Goal: Find specific page/section: Find specific page/section

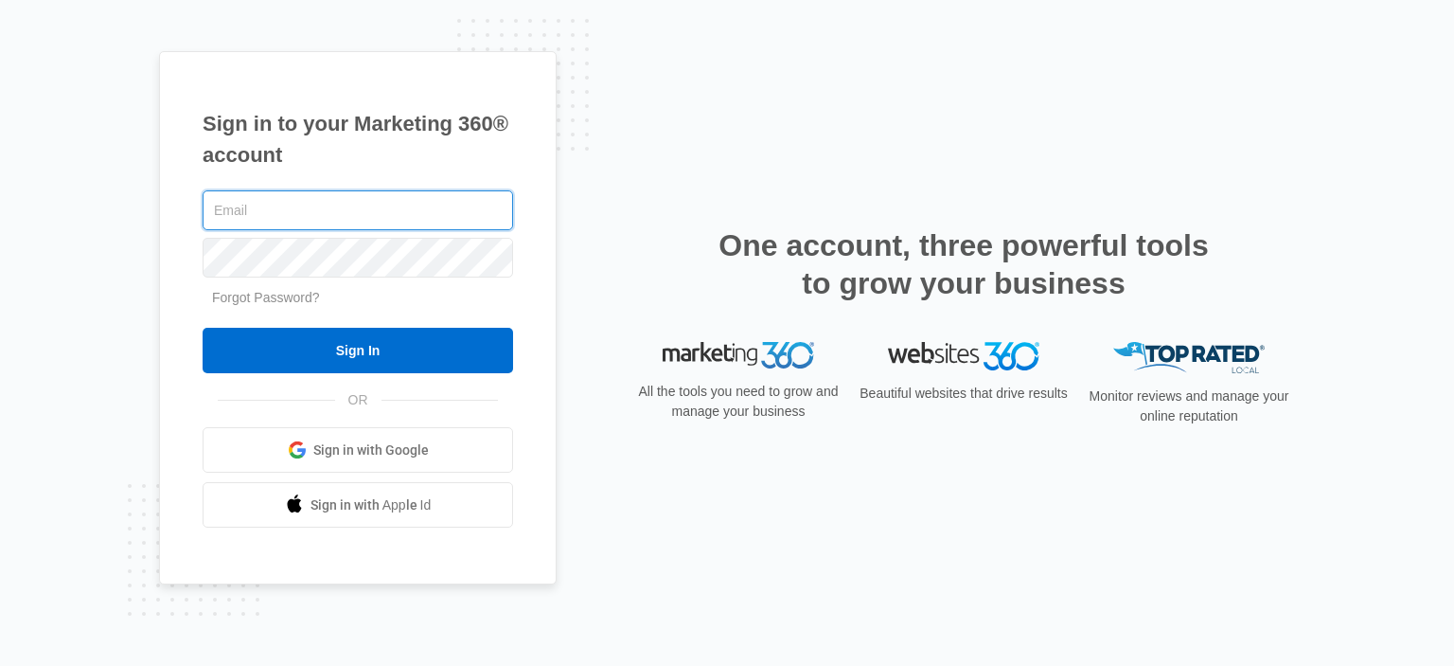
type input "[EMAIL_ADDRESS][DOMAIN_NAME]"
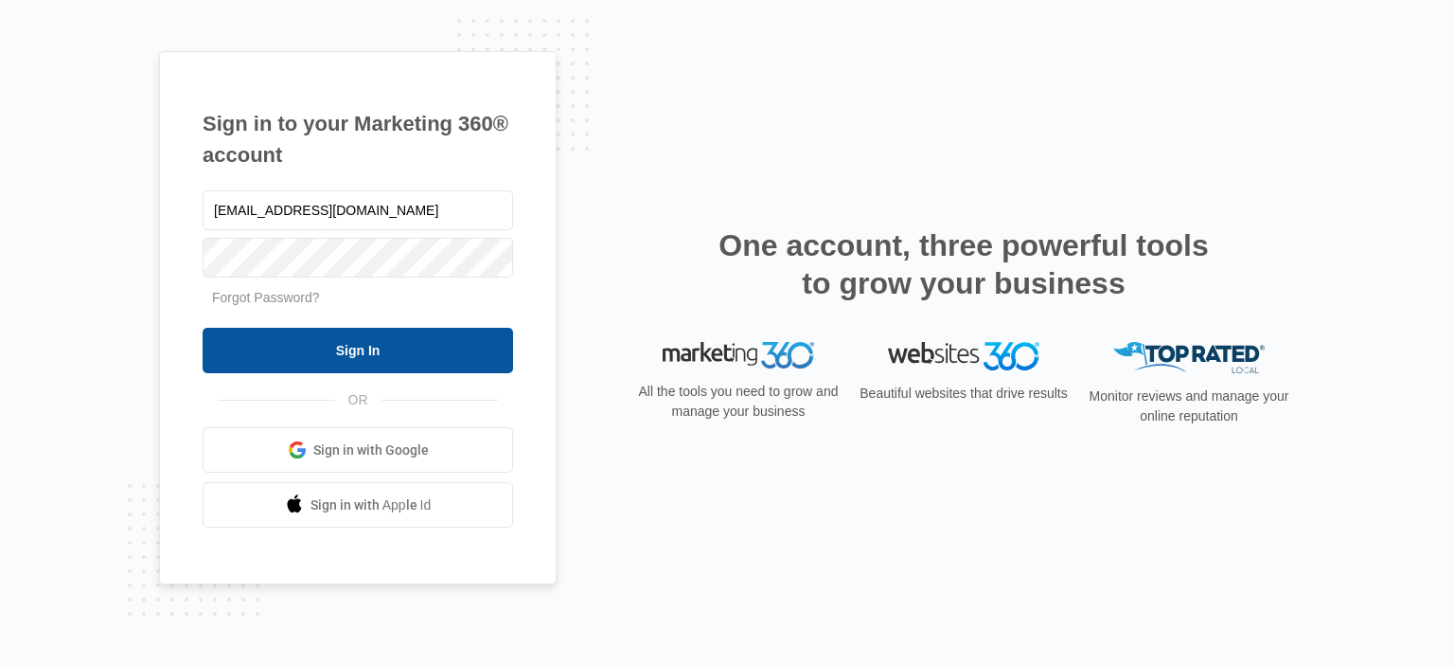
click at [457, 363] on input "Sign In" at bounding box center [358, 350] width 311 height 45
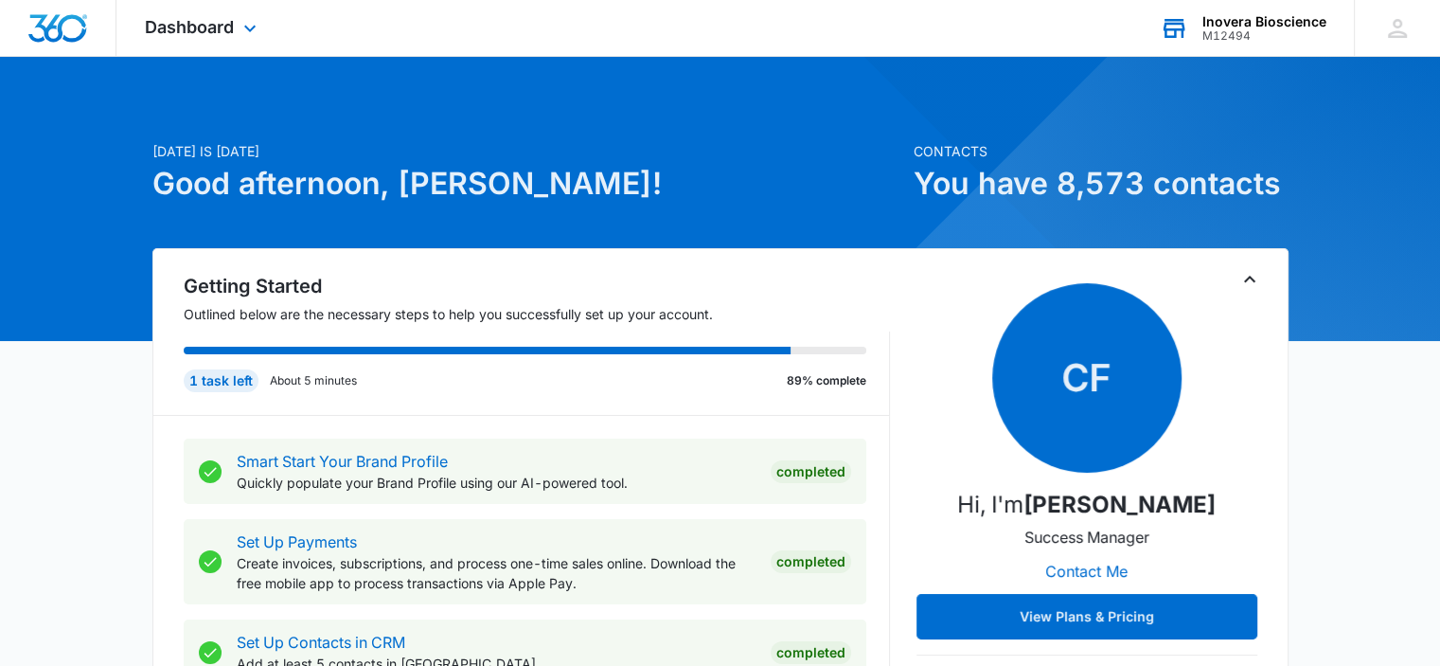
click at [1284, 25] on div "Inovera Bioscience" at bounding box center [1264, 21] width 124 height 15
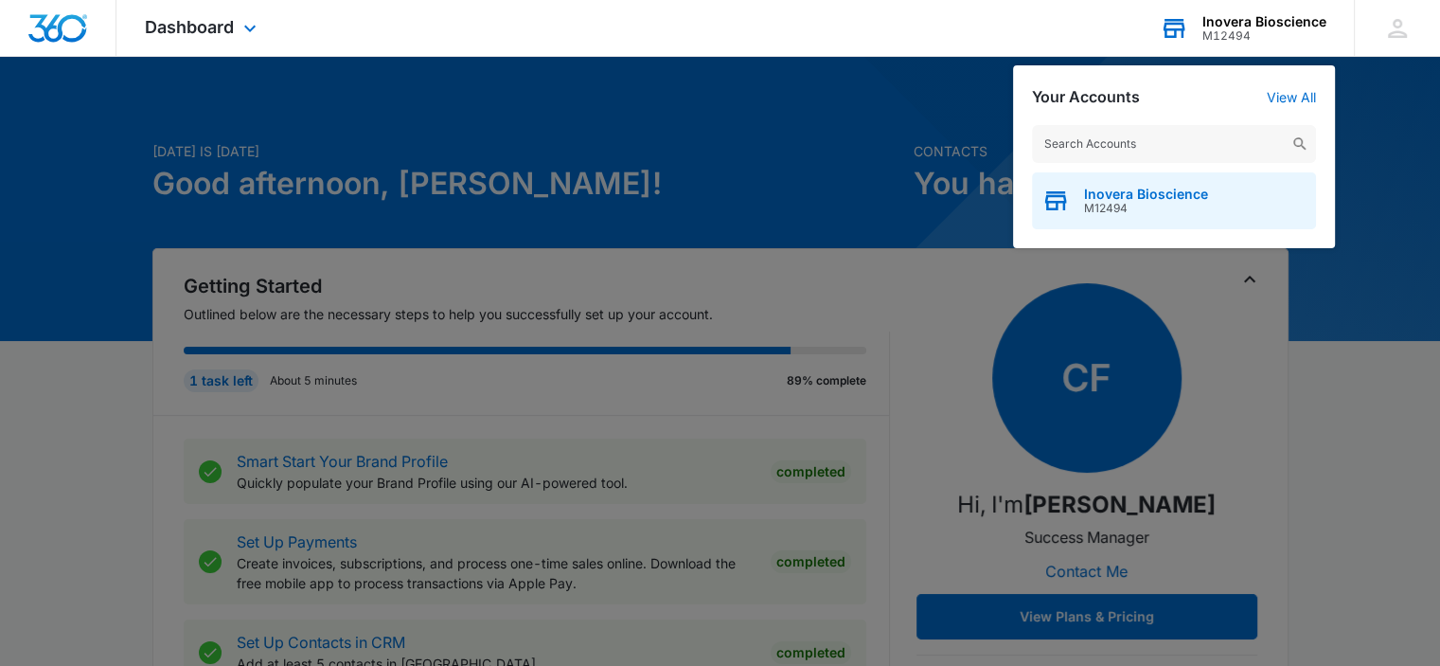
click at [1191, 195] on span "Inovera Bioscience" at bounding box center [1146, 194] width 124 height 15
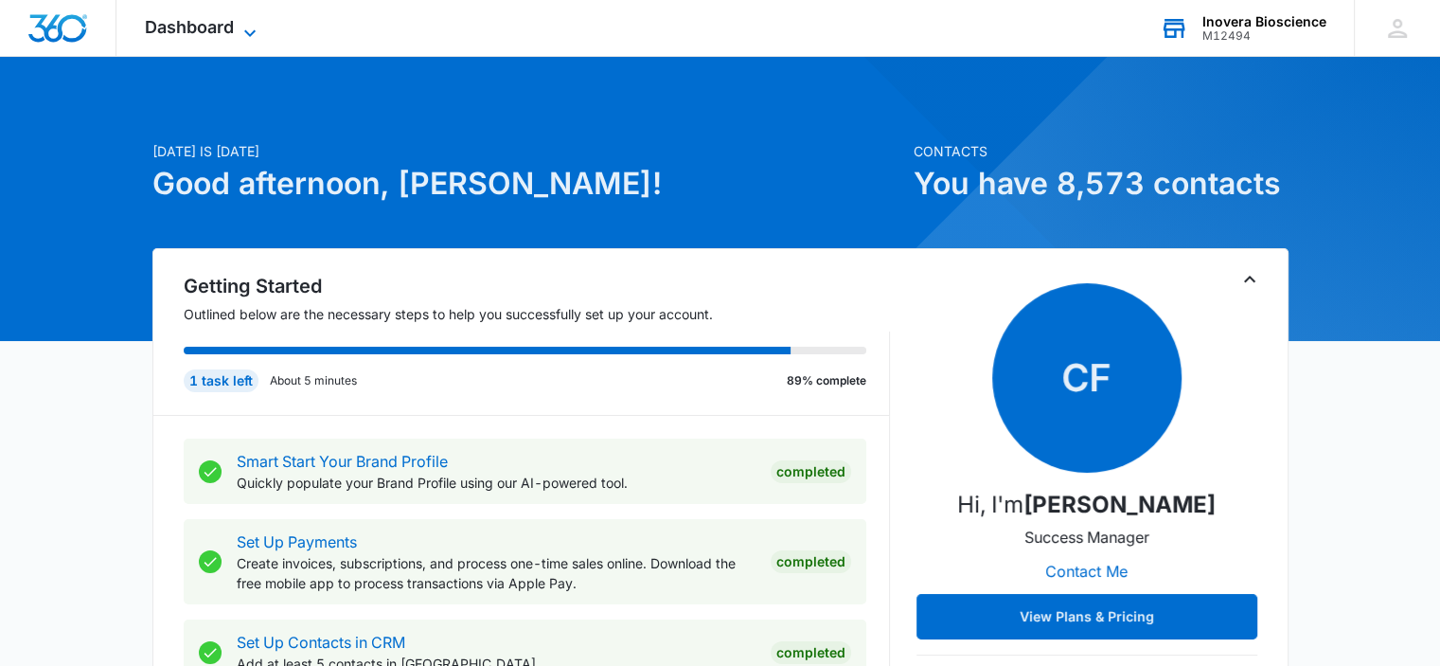
click at [245, 34] on icon at bounding box center [250, 33] width 23 height 23
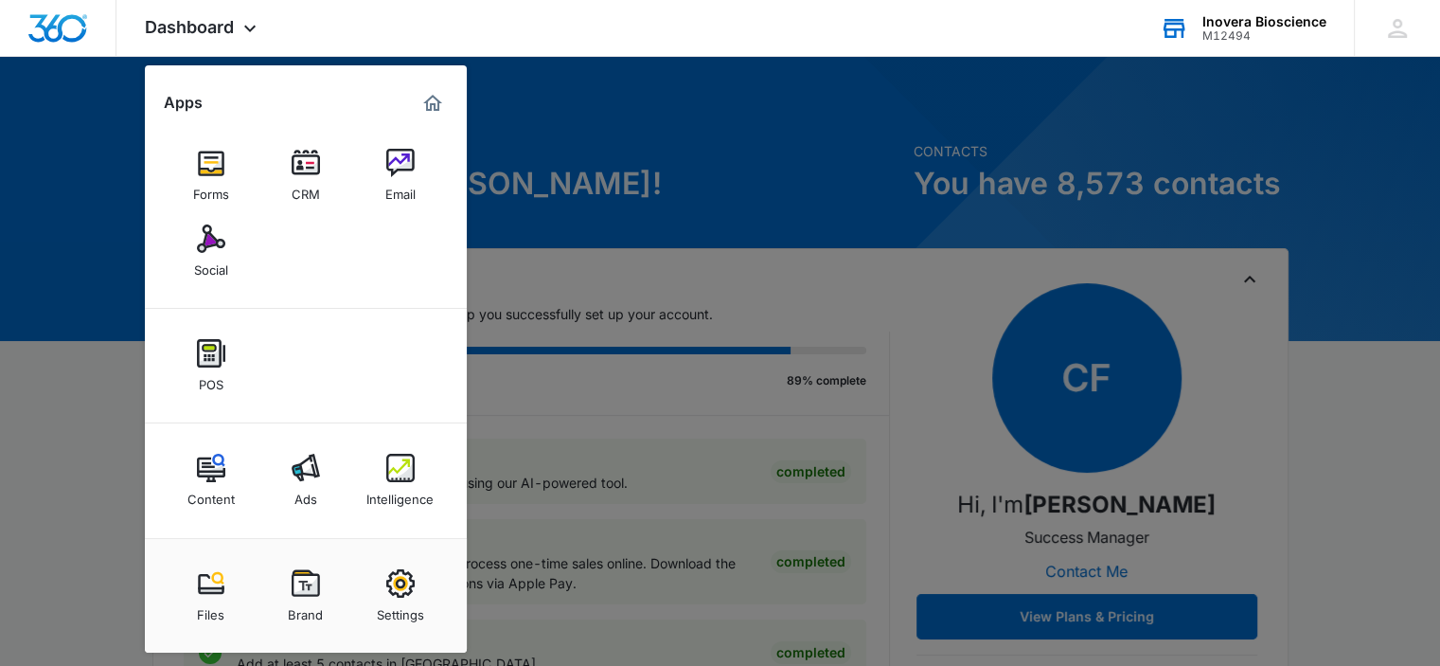
click at [231, 169] on link "Forms" at bounding box center [211, 175] width 72 height 72
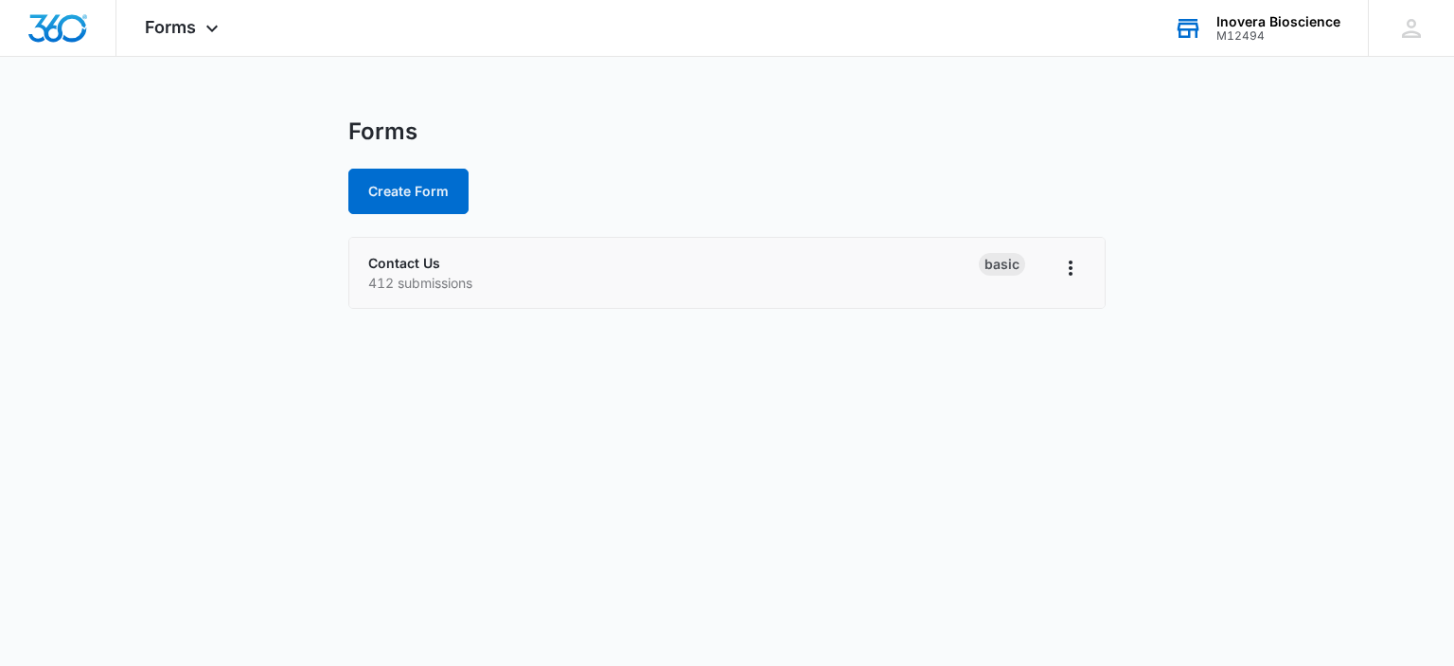
click at [396, 275] on p "412 submissions" at bounding box center [673, 283] width 611 height 20
click at [378, 268] on link "Contact Us" at bounding box center [404, 263] width 72 height 16
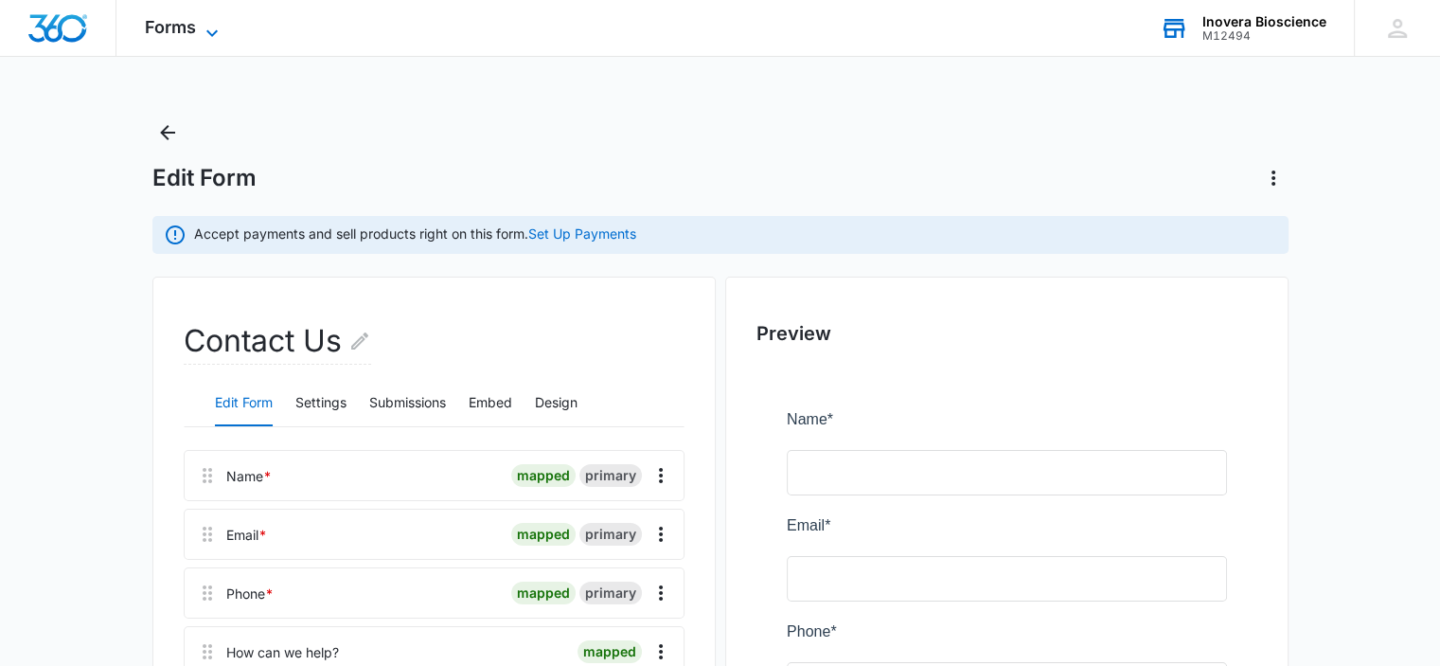
click at [190, 33] on span "Forms" at bounding box center [170, 27] width 51 height 20
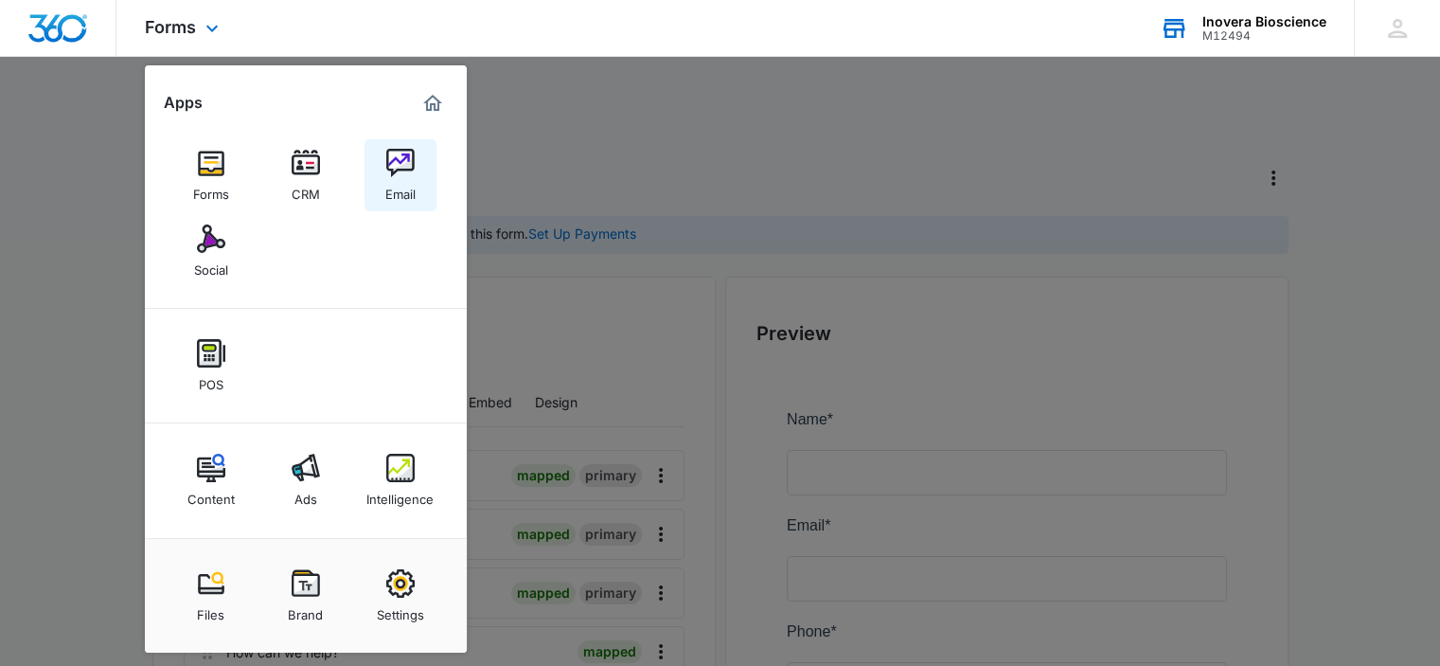
click at [393, 169] on img at bounding box center [400, 163] width 28 height 28
